Goal: Task Accomplishment & Management: Complete application form

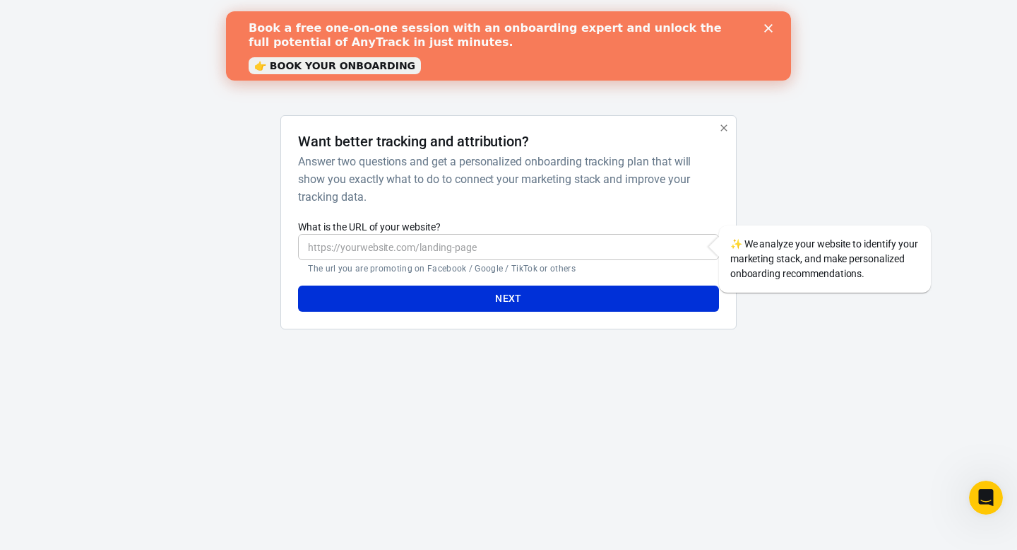
click at [730, 126] on button "button" at bounding box center [724, 128] width 18 height 18
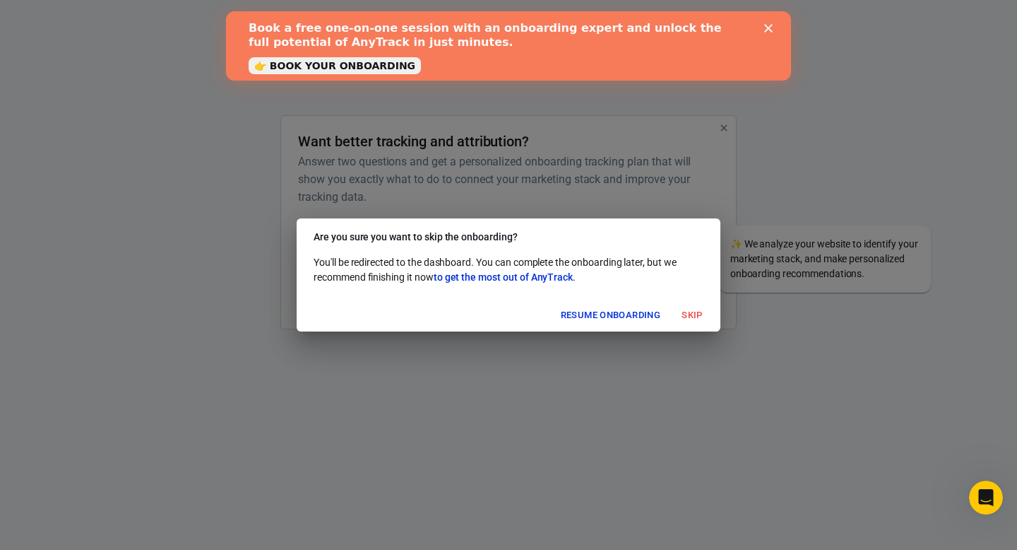
click at [689, 307] on button "Skip" at bounding box center [692, 315] width 45 height 22
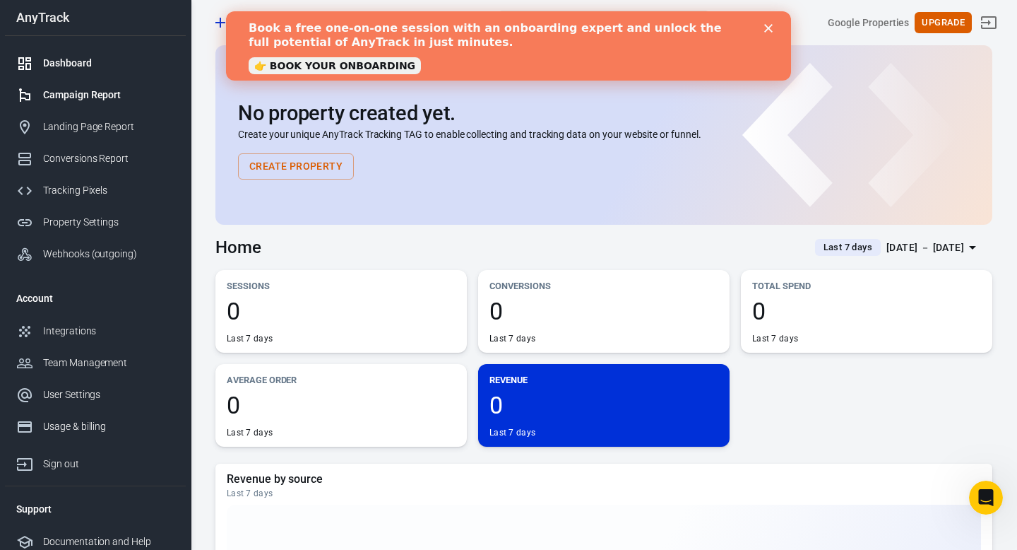
click at [100, 104] on link "Campaign Report" at bounding box center [95, 95] width 181 height 32
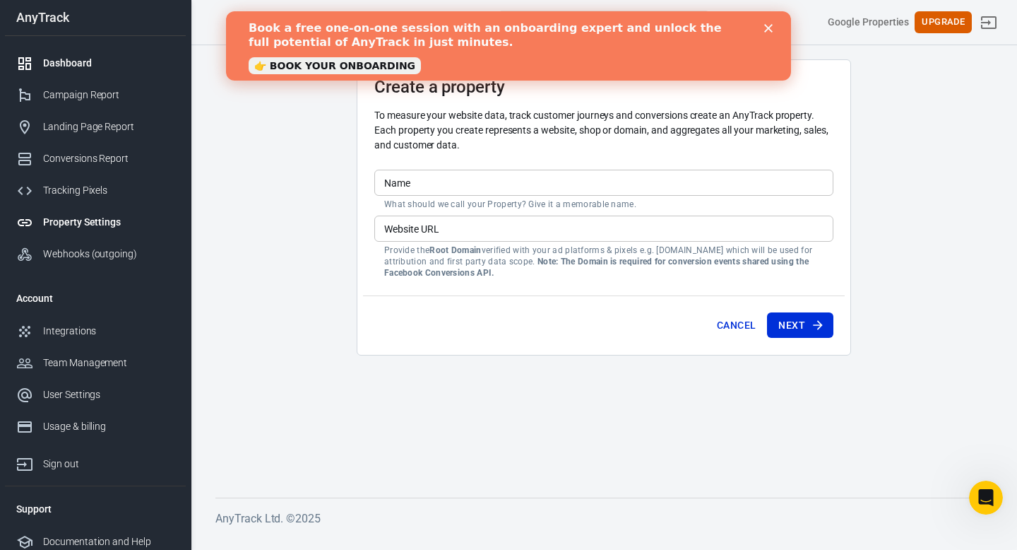
click at [88, 61] on div "Dashboard" at bounding box center [108, 63] width 131 height 15
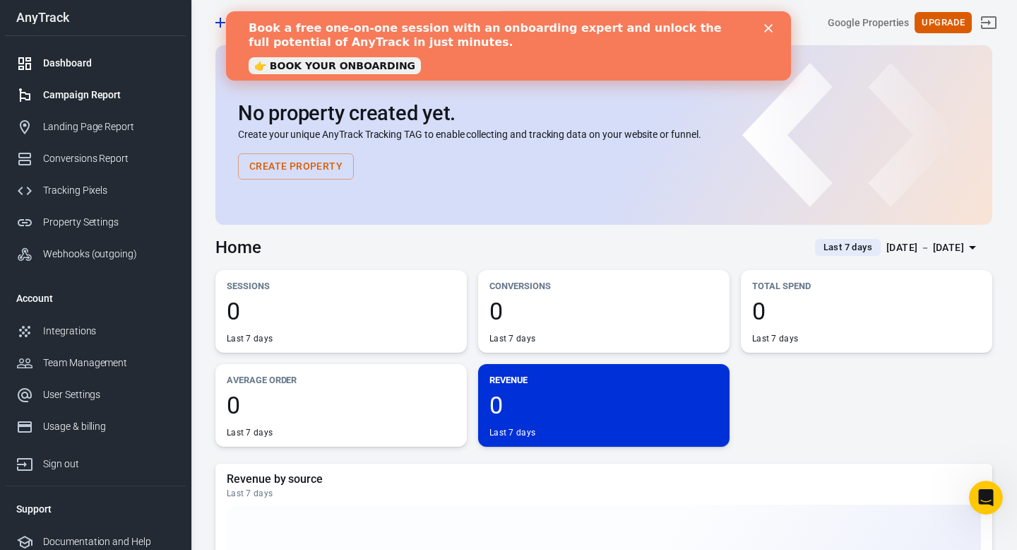
click at [94, 86] on link "Campaign Report" at bounding box center [95, 95] width 181 height 32
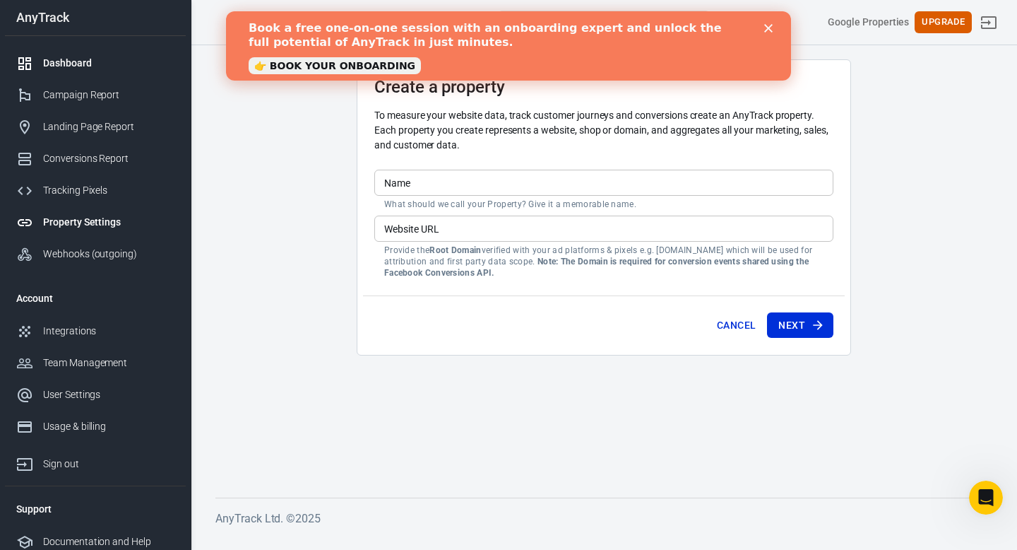
click at [78, 68] on div "Dashboard" at bounding box center [108, 63] width 131 height 15
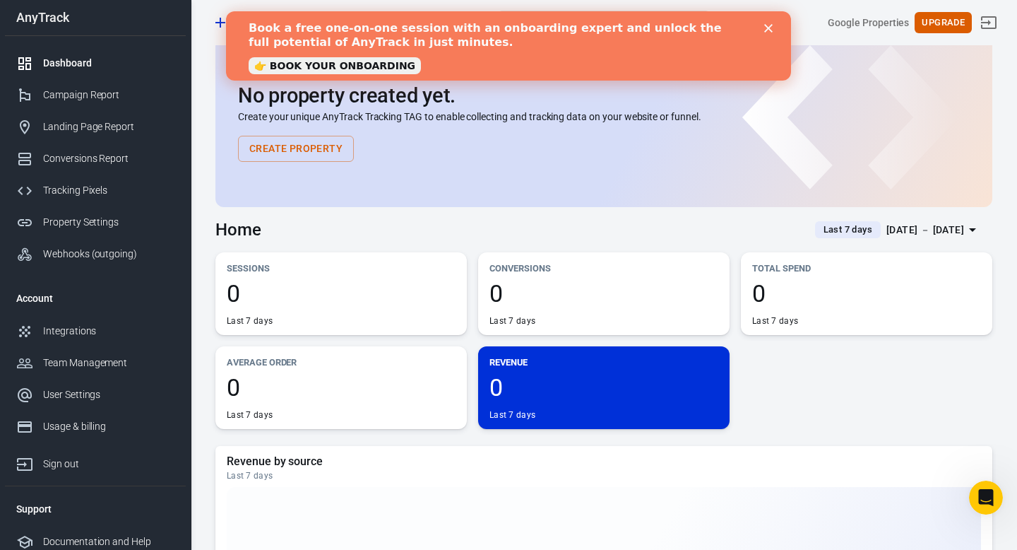
scroll to position [18, 0]
click at [323, 146] on button "Create Property" at bounding box center [296, 148] width 116 height 26
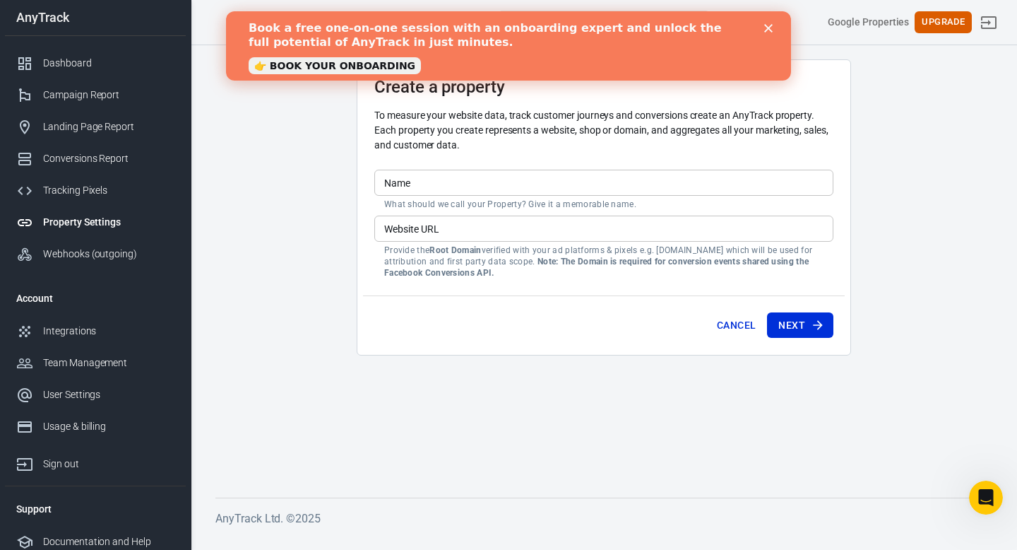
click at [451, 179] on input "Name" at bounding box center [603, 183] width 459 height 26
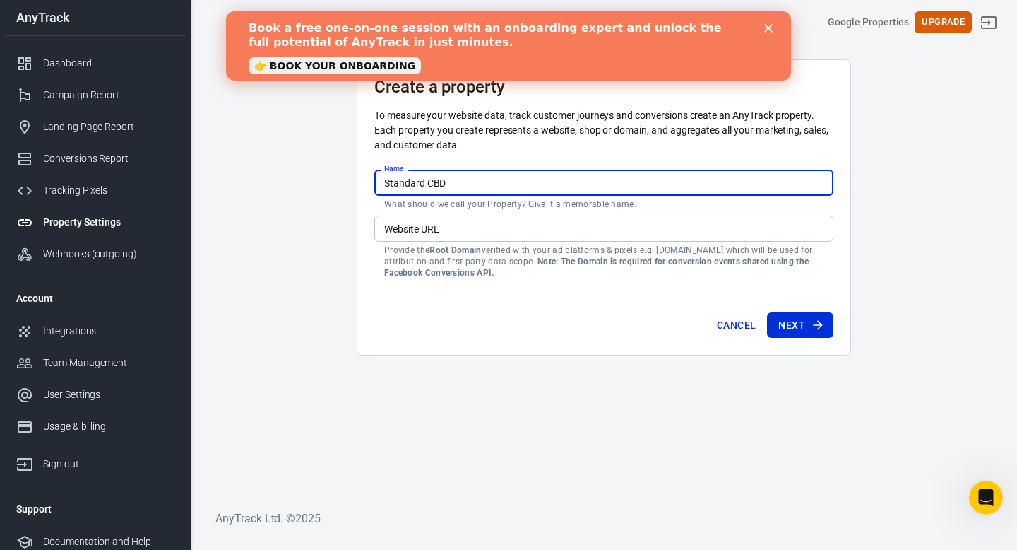
type input "Standard CBD"
click at [638, 231] on input "Website URL" at bounding box center [603, 228] width 459 height 26
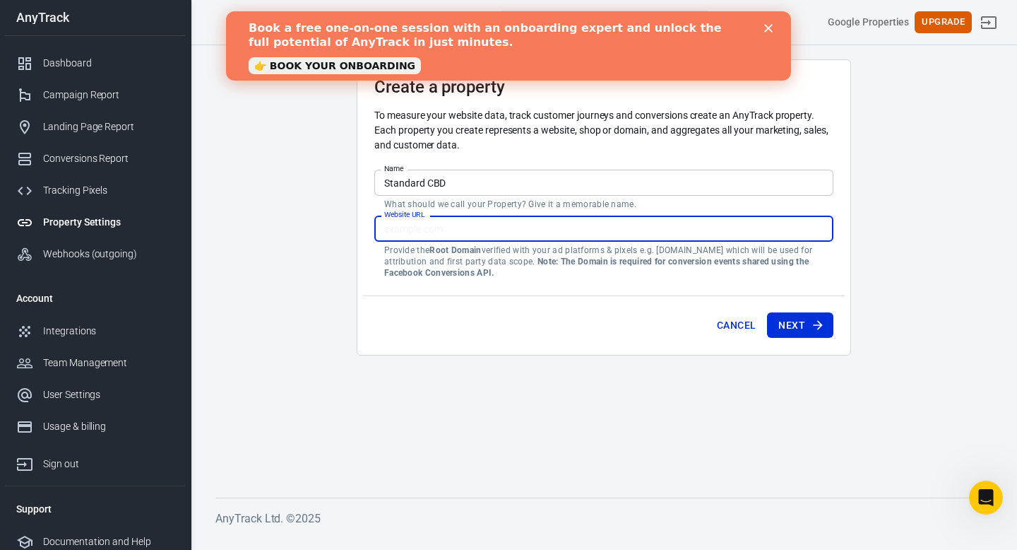
paste input "[URL][DOMAIN_NAME]"
type input "[URL][DOMAIN_NAME]"
click at [816, 316] on button "Next" at bounding box center [800, 325] width 66 height 26
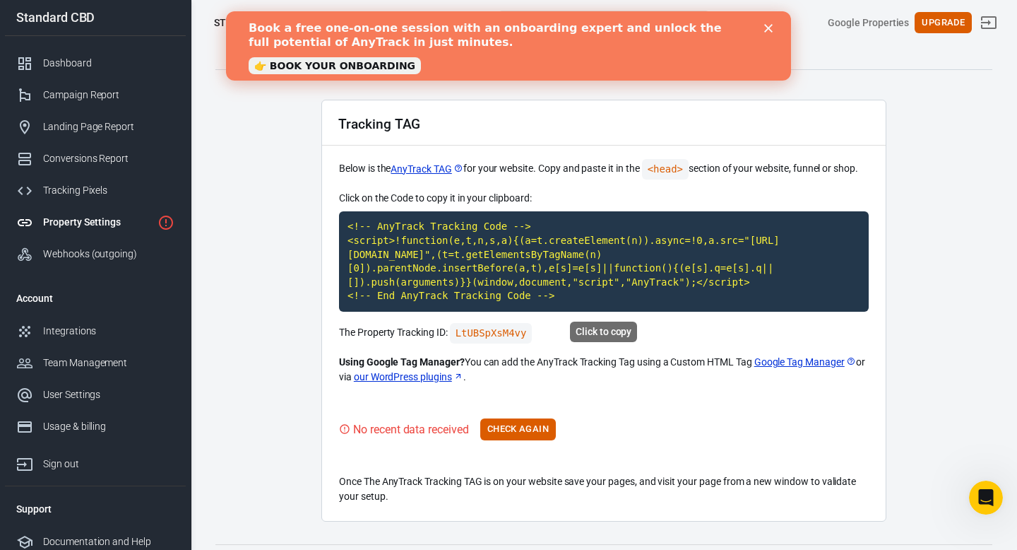
click at [584, 285] on code "<!-- AnyTrack Tracking Code --> <script>!function(e,t,n,s,a){(a=t.createElement…" at bounding box center [604, 261] width 530 height 100
click at [764, 30] on icon "Close" at bounding box center [768, 28] width 8 height 8
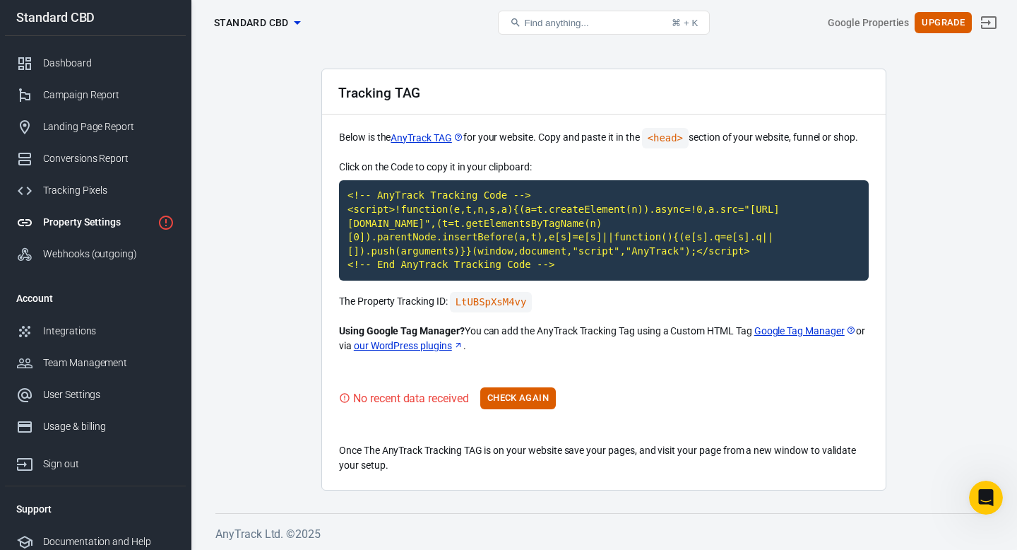
scroll to position [32, 0]
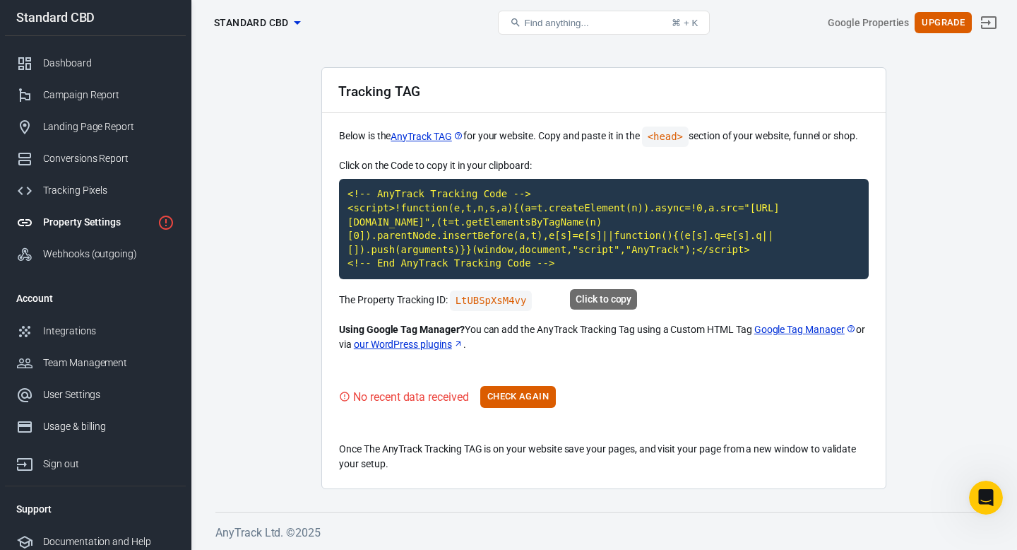
click at [667, 207] on code "<!-- AnyTrack Tracking Code --> <script>!function(e,t,n,s,a){(a=t.createElement…" at bounding box center [604, 229] width 530 height 100
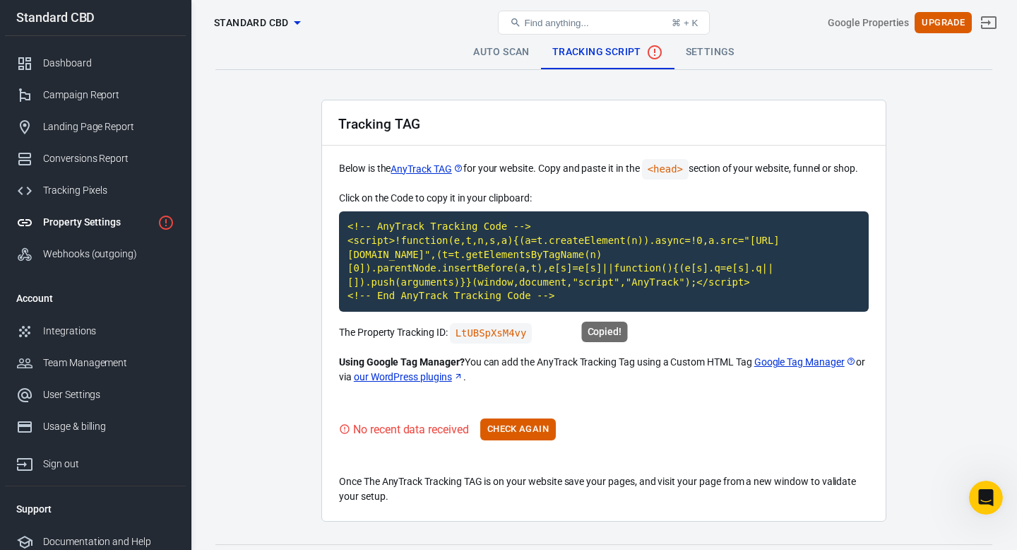
click at [665, 275] on code "<!-- AnyTrack Tracking Code --> <script>!function(e,t,n,s,a){(a=t.createElement…" at bounding box center [604, 261] width 530 height 100
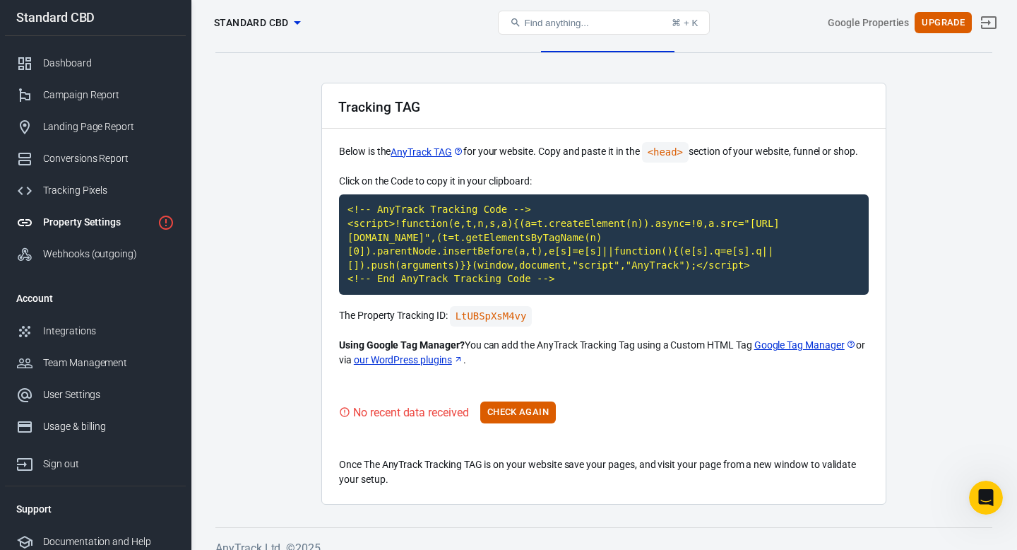
scroll to position [18, 0]
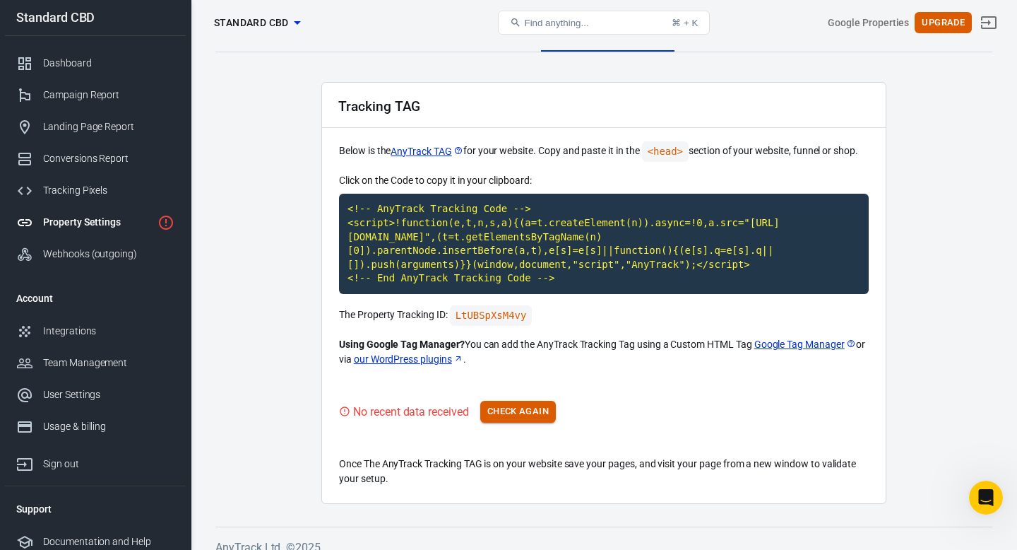
click at [523, 410] on button "Check Again" at bounding box center [518, 412] width 76 height 22
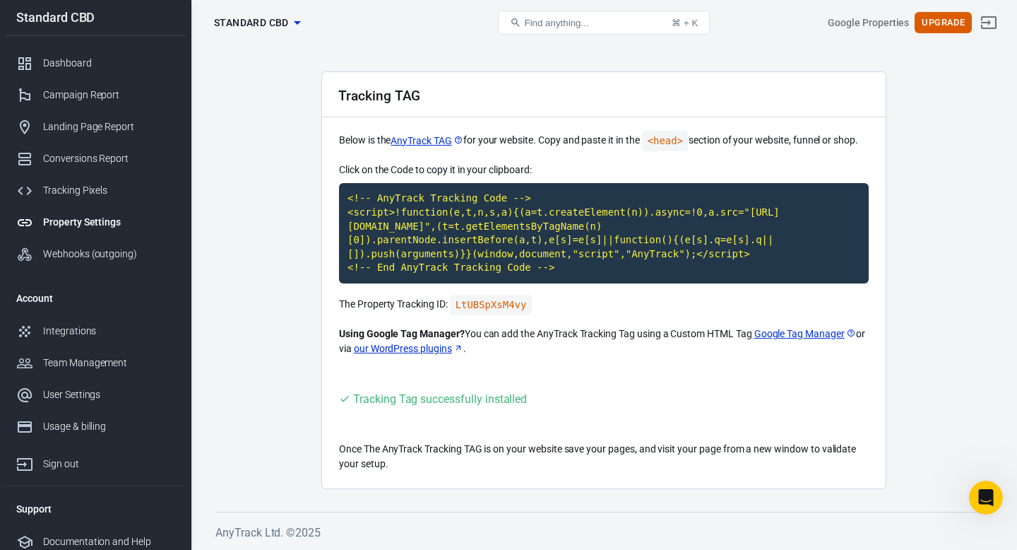
scroll to position [0, 0]
